Goal: Navigation & Orientation: Find specific page/section

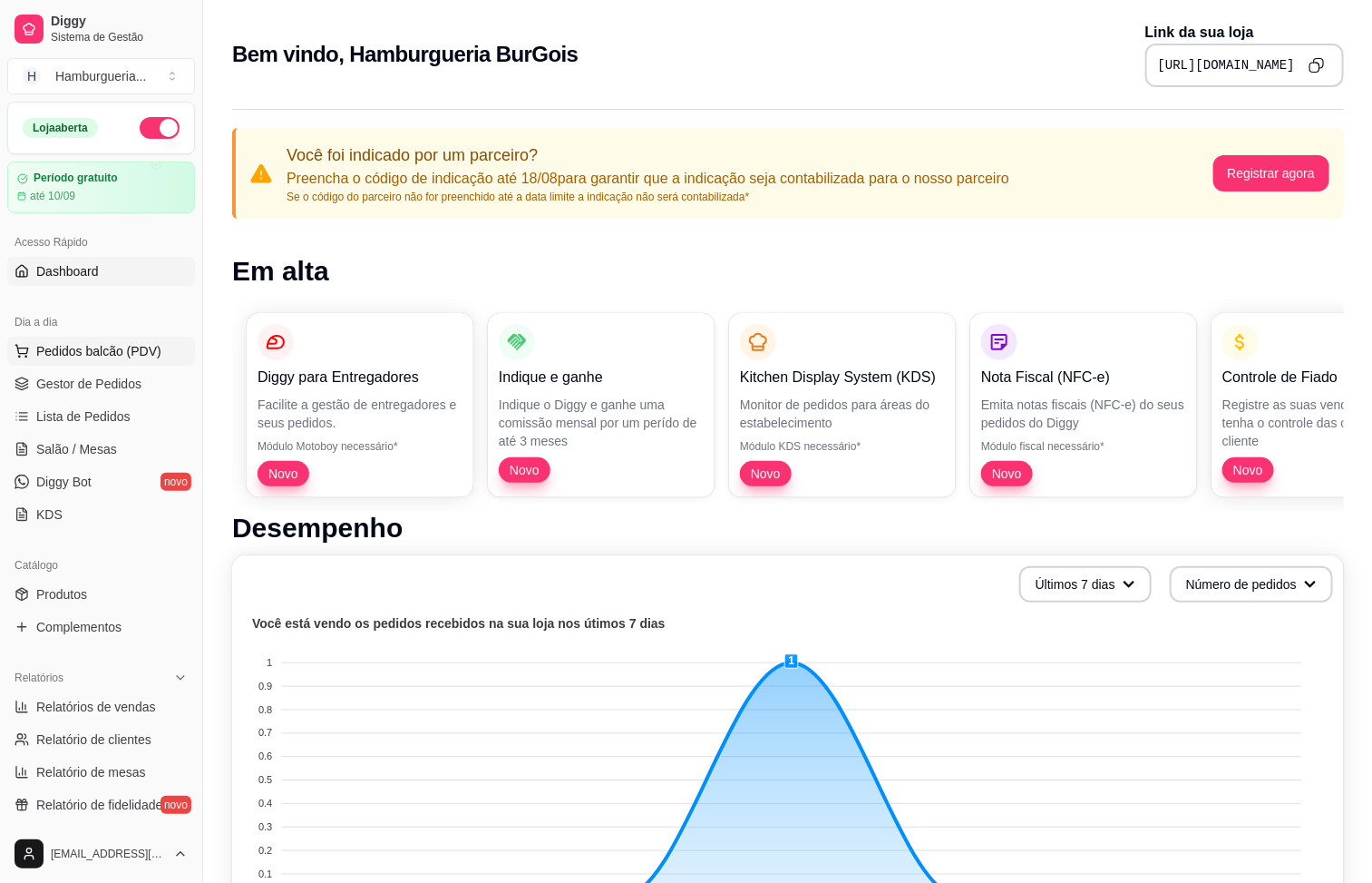
click at [99, 366] on button "Pedidos balcão (PDV)" at bounding box center [101, 350] width 188 height 29
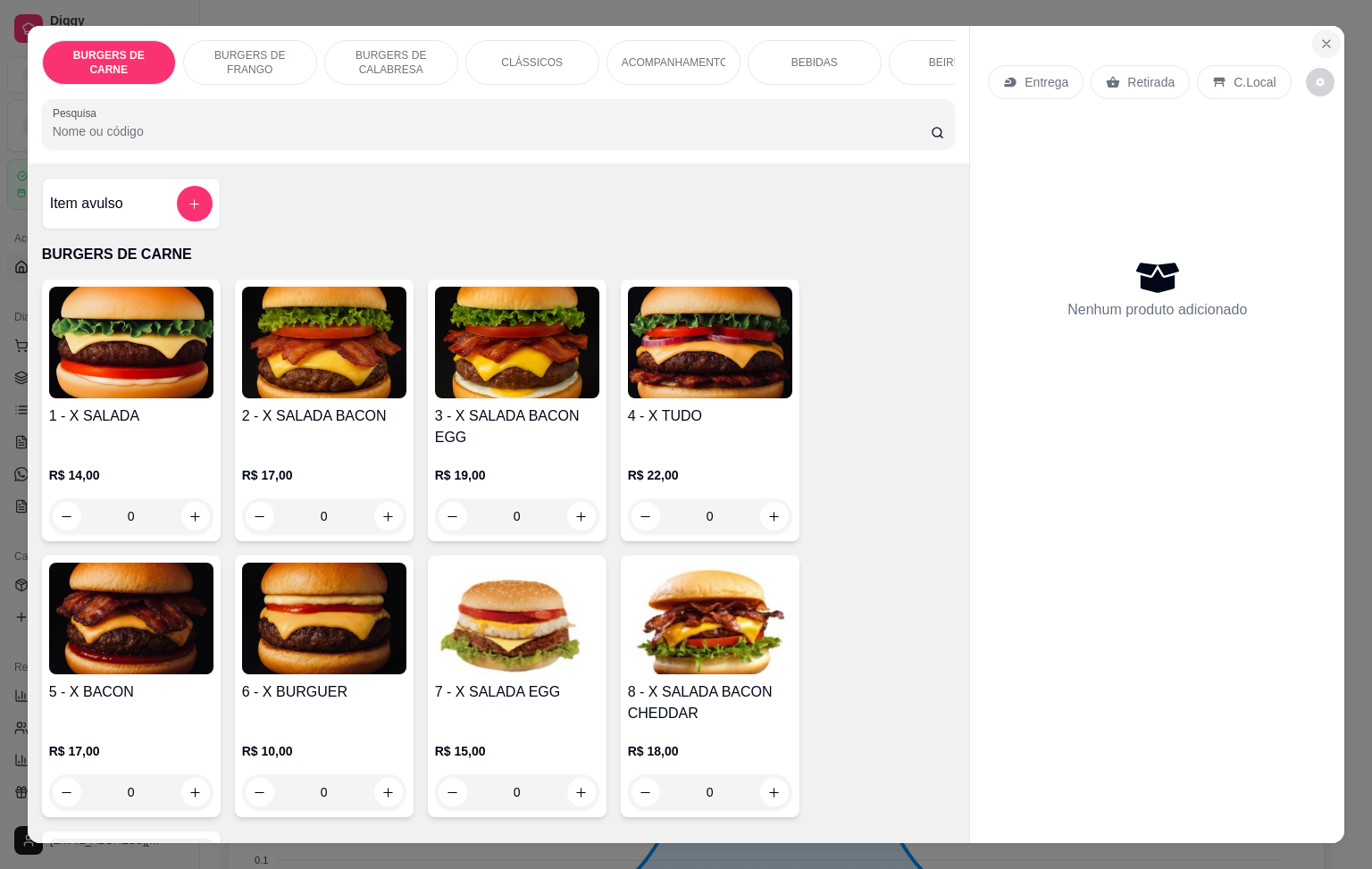
click at [1319, 36] on icon "Close" at bounding box center [1326, 44] width 15 height 15
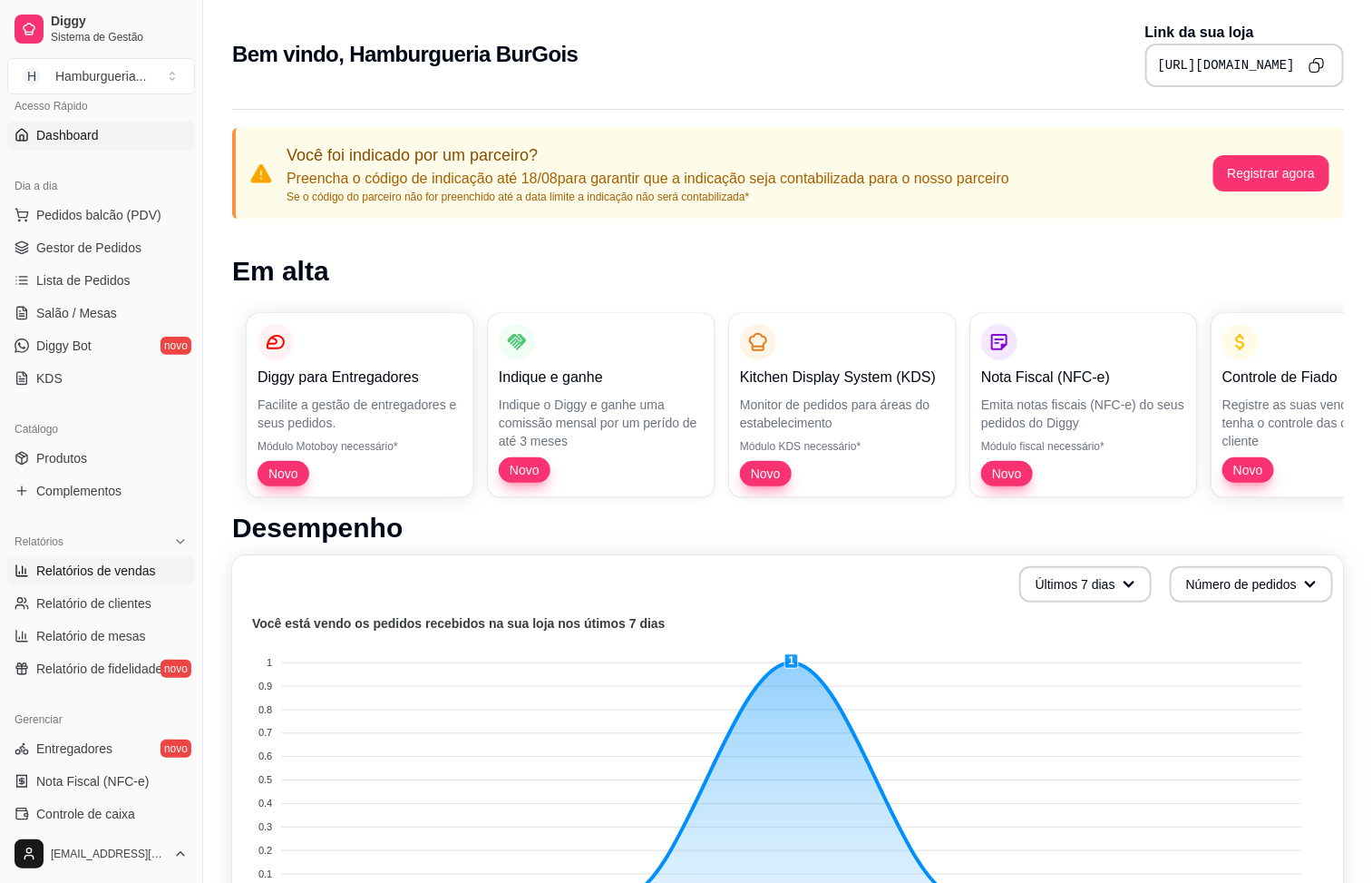
scroll to position [272, 0]
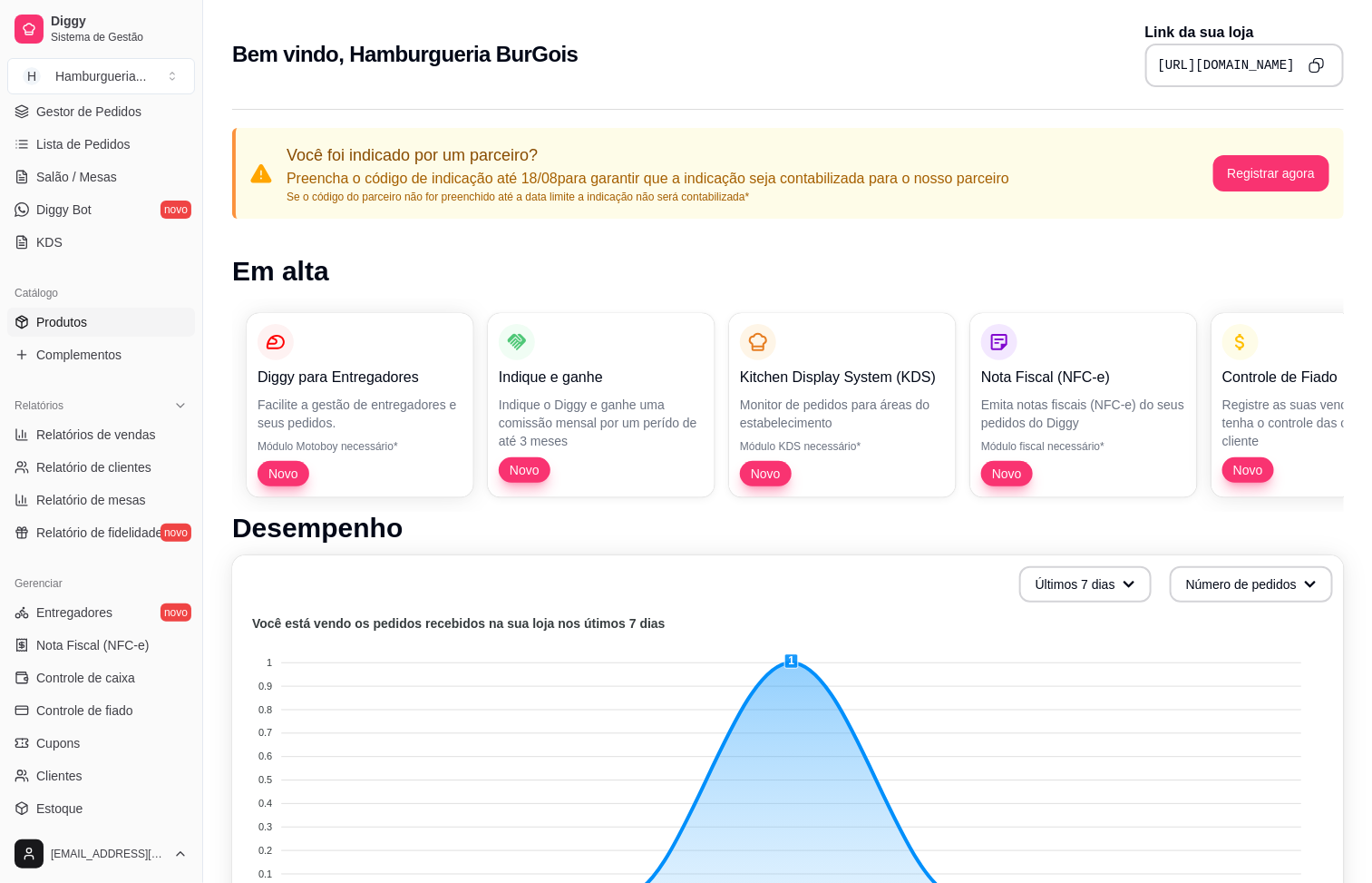
click at [84, 319] on span "Produtos" at bounding box center [61, 322] width 51 height 19
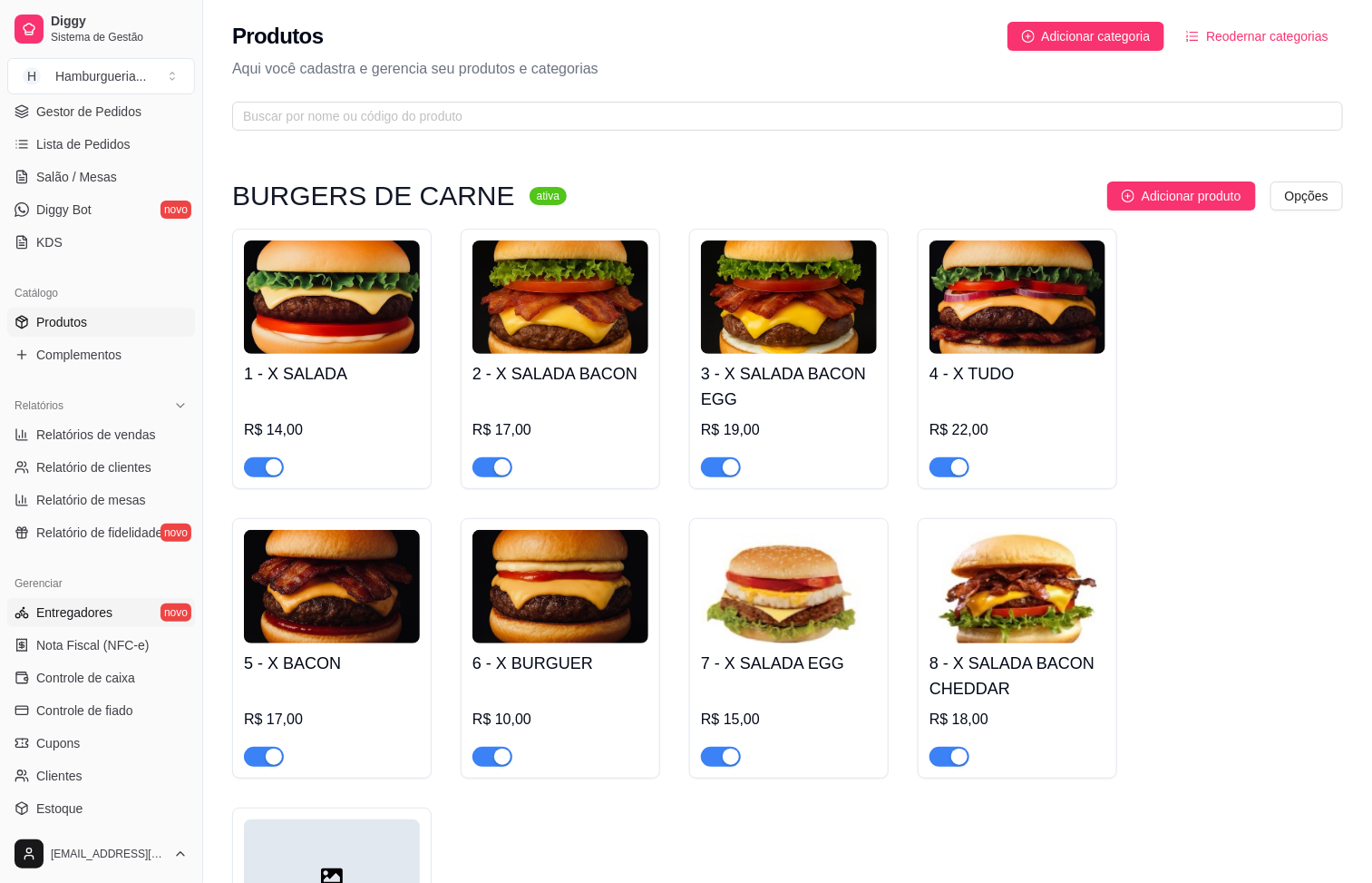
click at [151, 619] on link "Entregadores novo" at bounding box center [101, 612] width 188 height 29
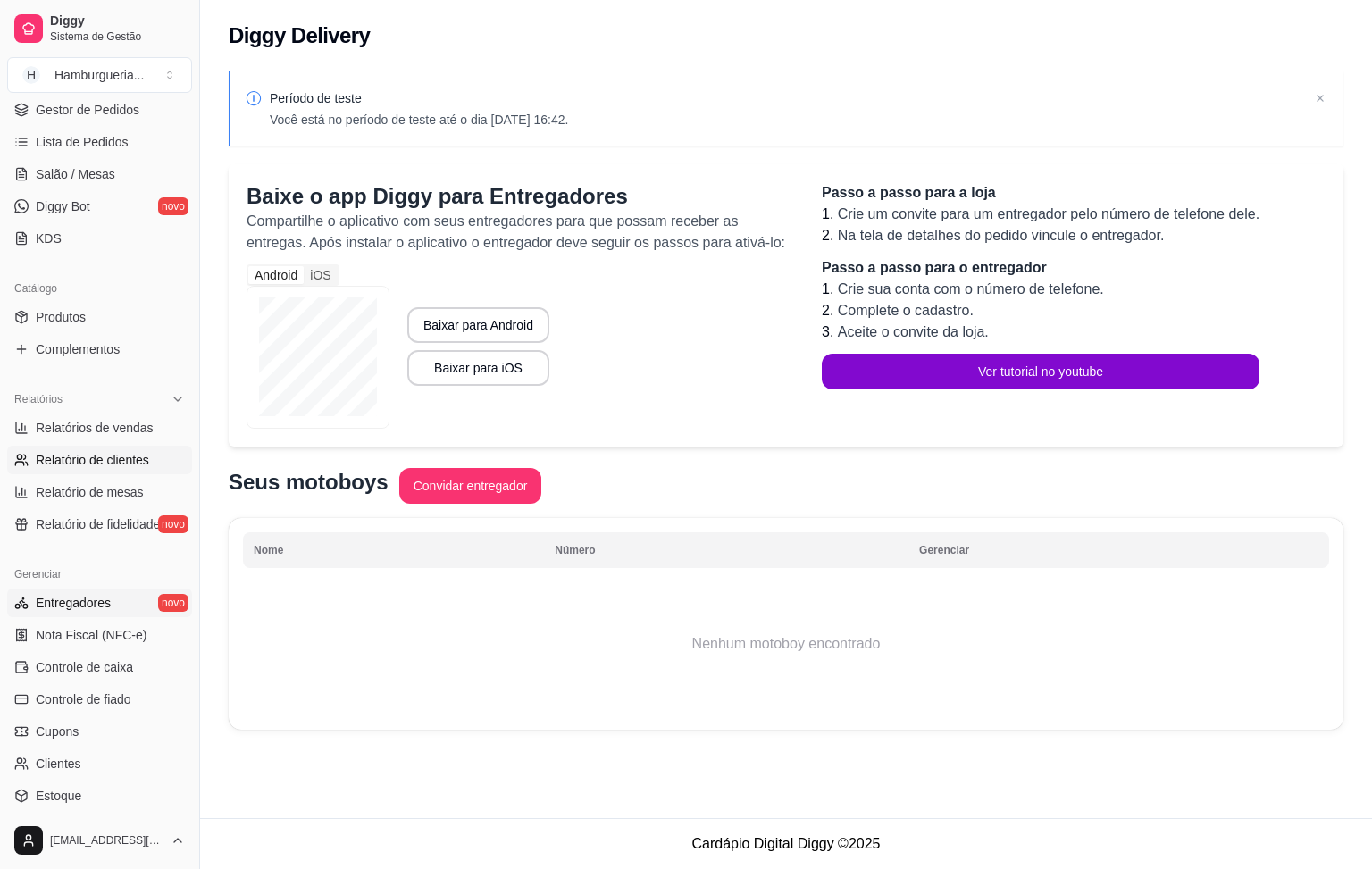
click at [131, 464] on span "Relatório de clientes" at bounding box center [92, 460] width 113 height 18
select select "30"
select select "HIGHEST_TOTAL_SPENT_WITH_ORDERS"
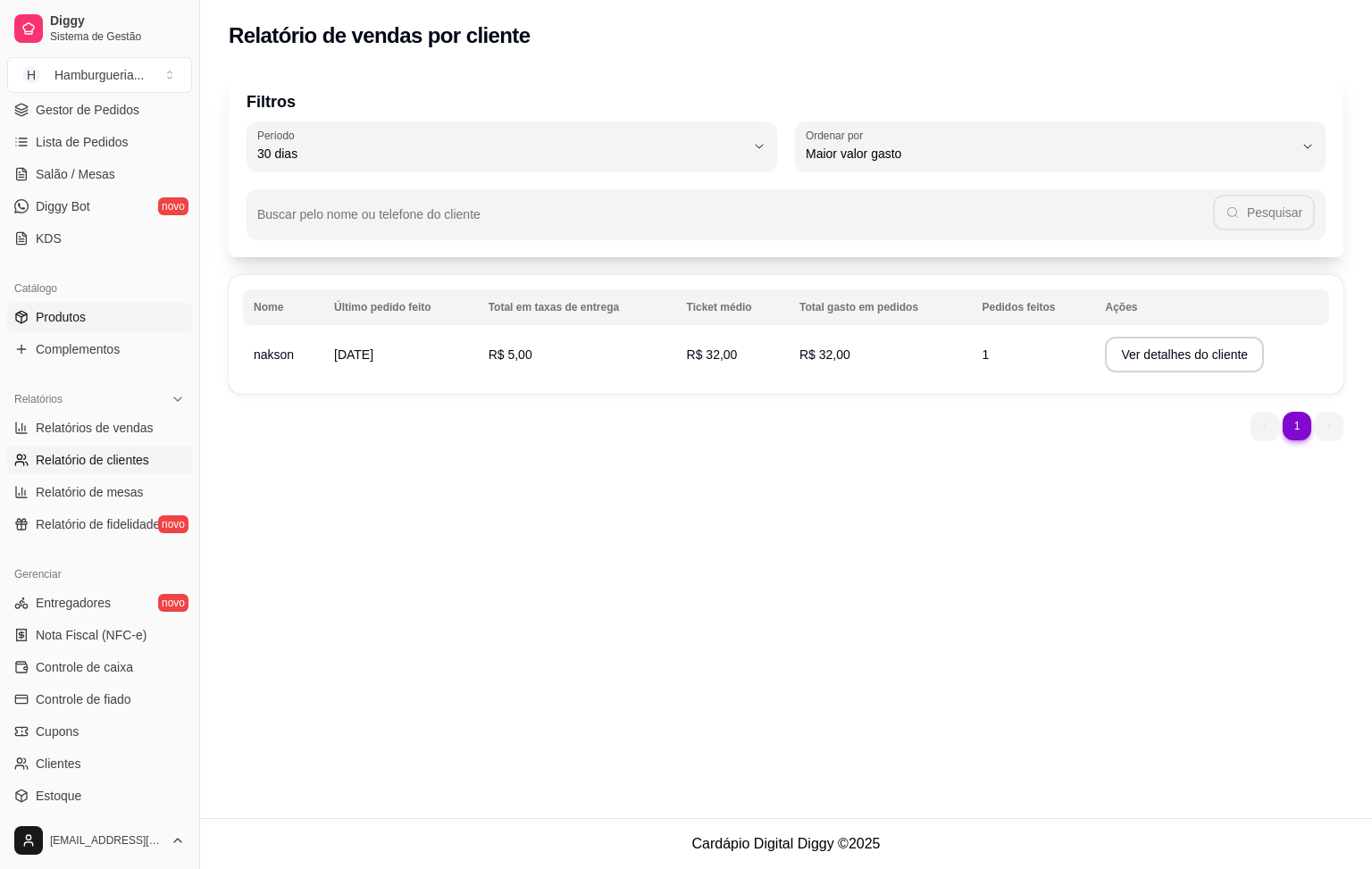
click at [113, 319] on link "Produtos" at bounding box center [99, 316] width 185 height 28
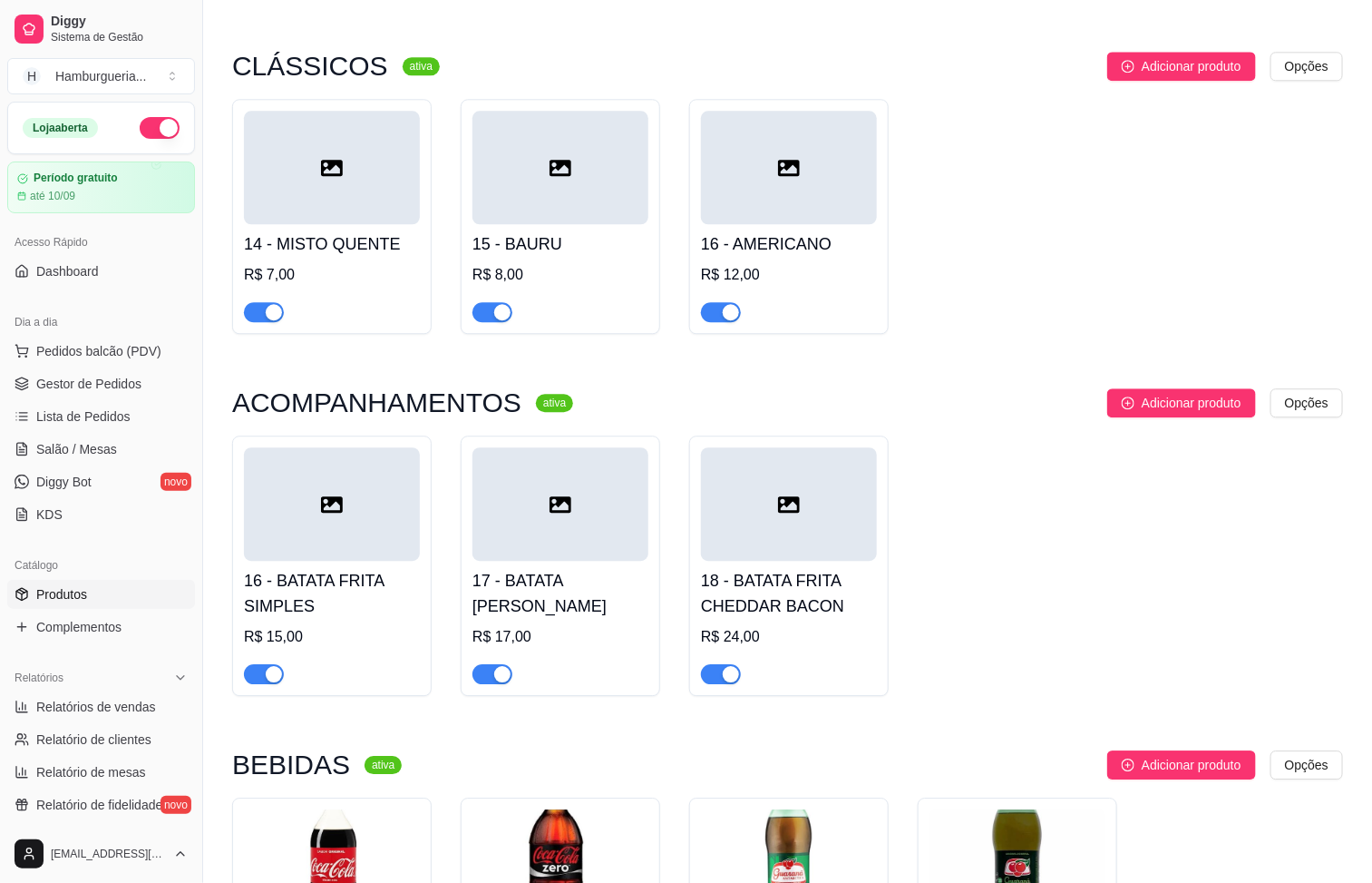
scroll to position [1633, 0]
